Goal: Information Seeking & Learning: Learn about a topic

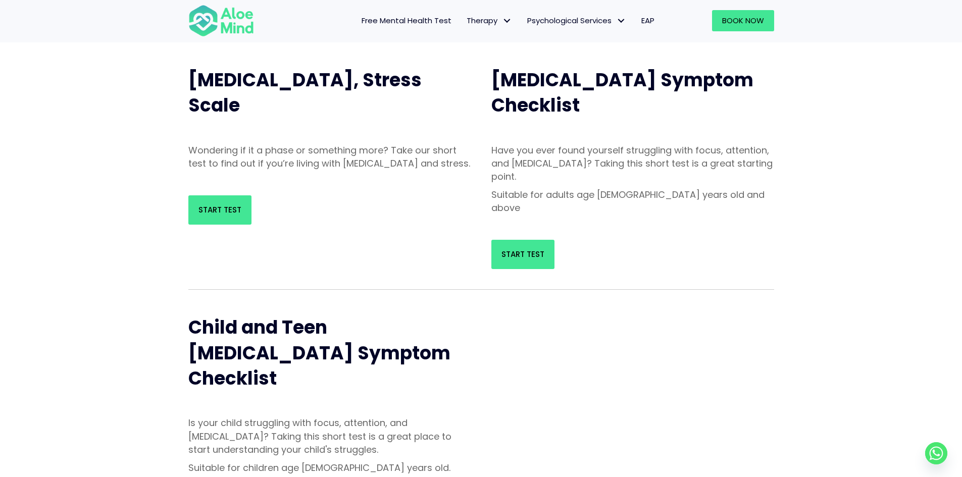
scroll to position [152, 0]
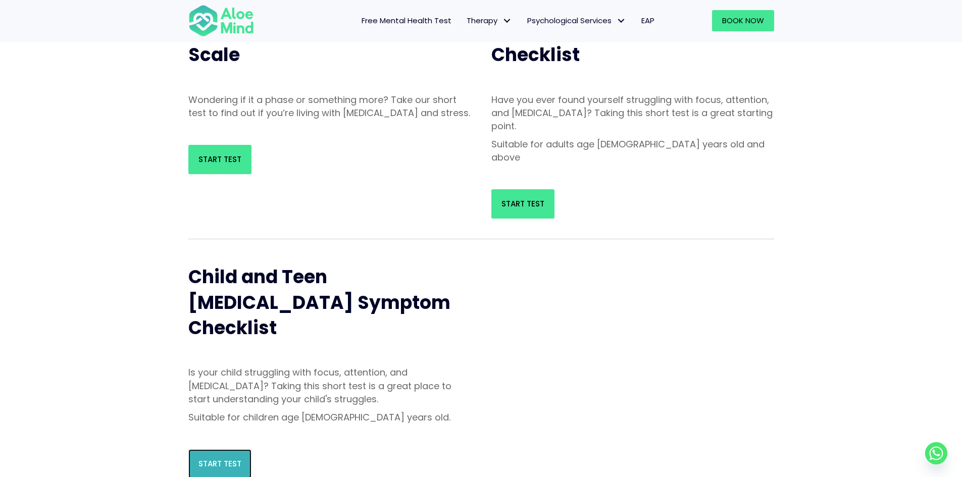
click at [225, 459] on span "Start Test" at bounding box center [219, 464] width 43 height 11
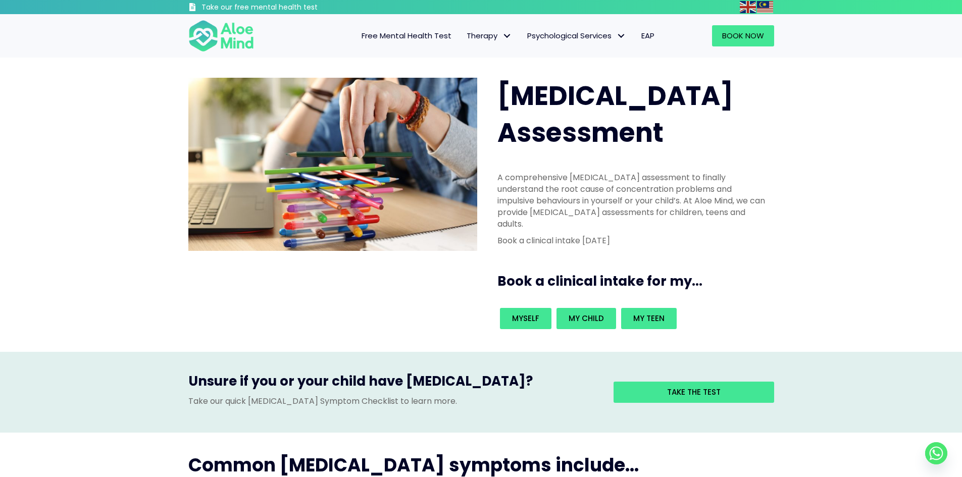
click at [401, 38] on span "Free Mental Health Test" at bounding box center [407, 35] width 90 height 11
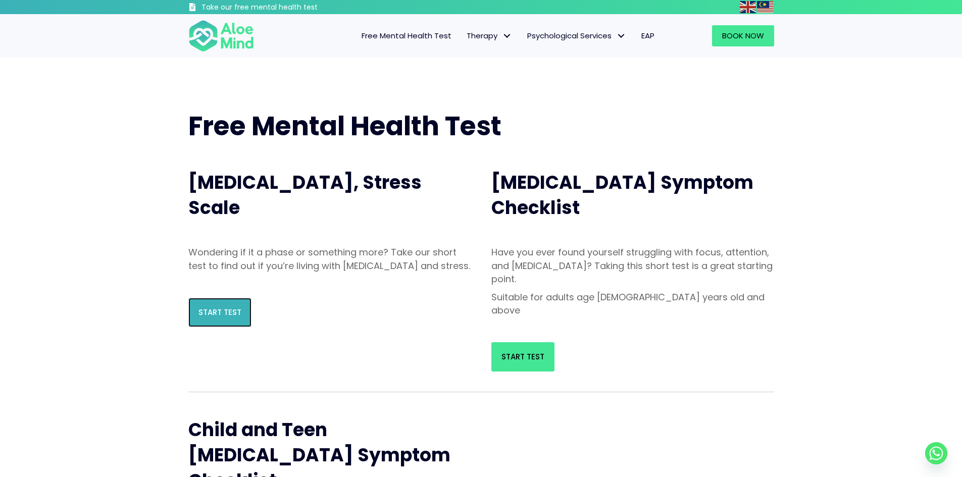
click at [213, 318] on span "Start Test" at bounding box center [219, 312] width 43 height 11
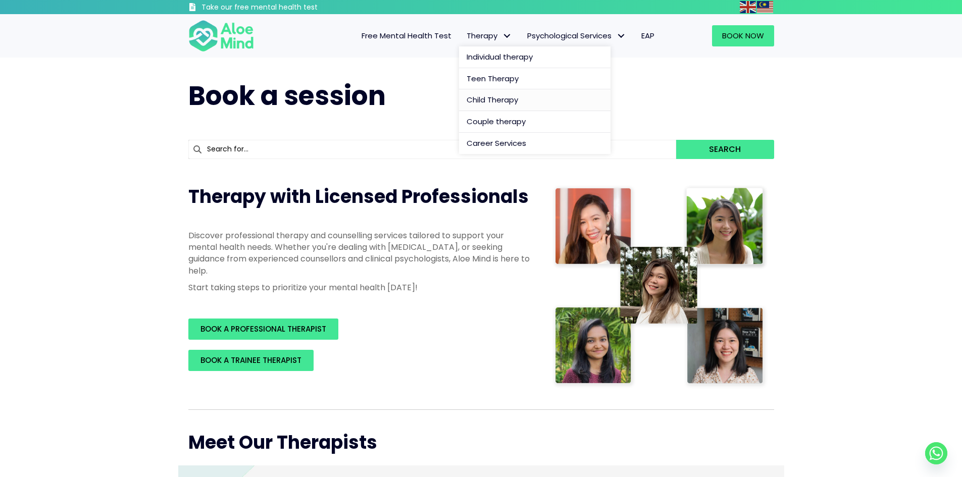
click at [484, 100] on span "Child Therapy" at bounding box center [493, 99] width 52 height 11
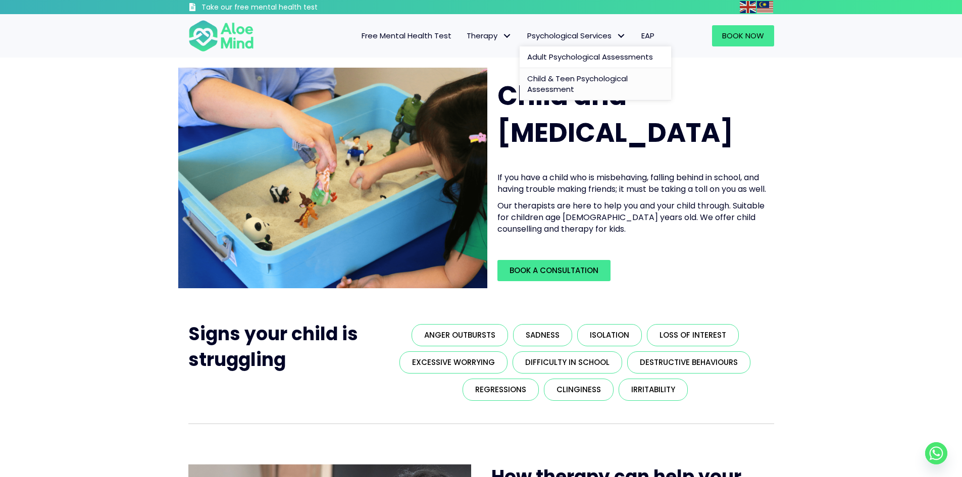
click at [553, 86] on span "Child & Teen Psychological Assessment" at bounding box center [577, 84] width 100 height 22
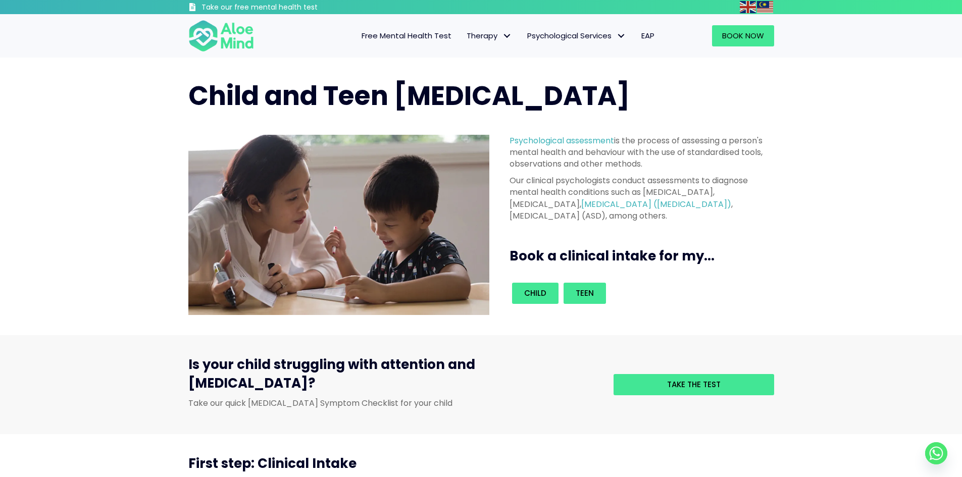
scroll to position [101, 0]
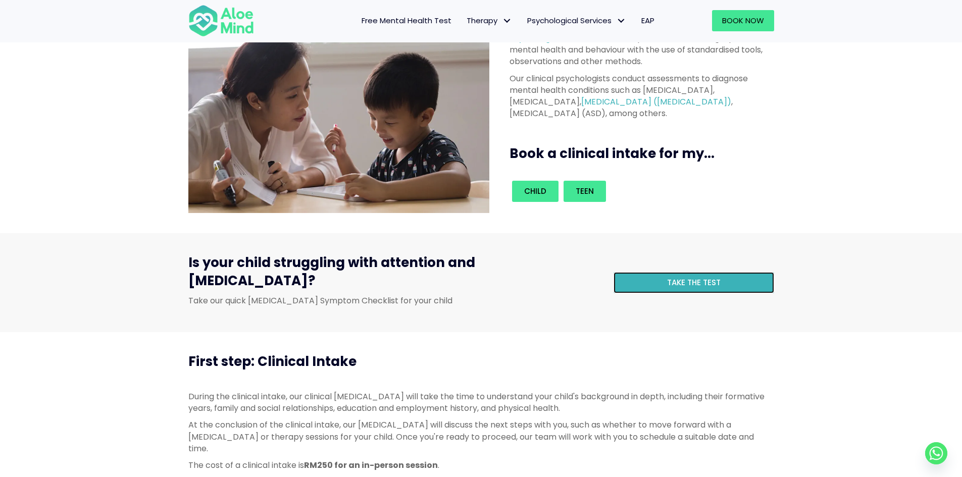
click at [633, 272] on link "Take the test" at bounding box center [694, 282] width 161 height 21
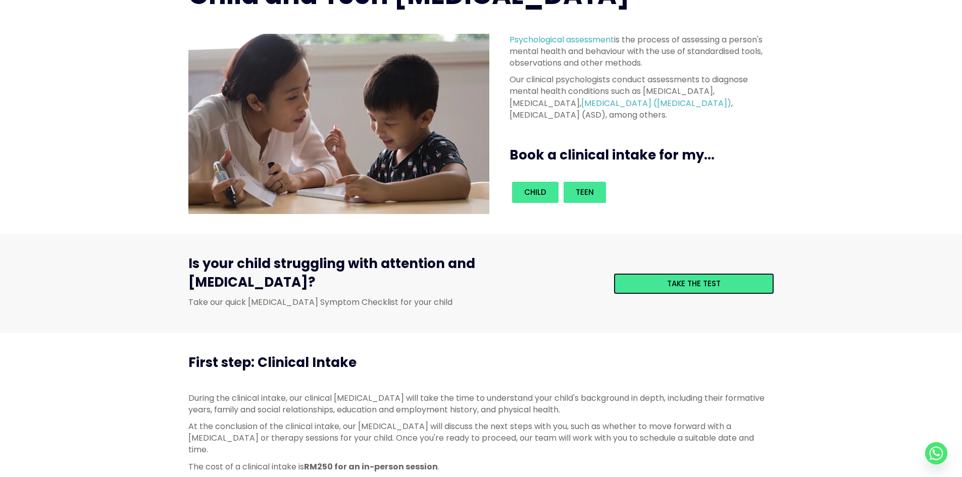
scroll to position [0, 0]
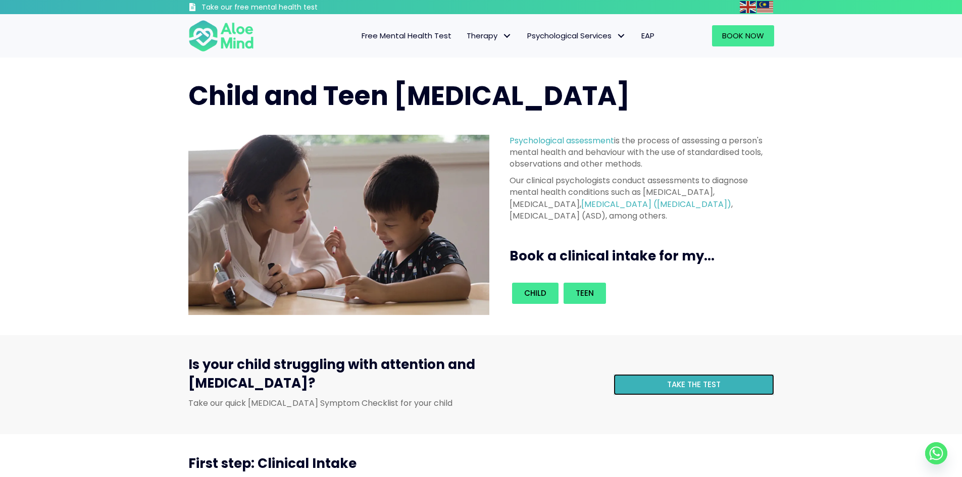
click at [633, 380] on link "Take the test" at bounding box center [694, 384] width 161 height 21
